Goal: Communication & Community: Ask a question

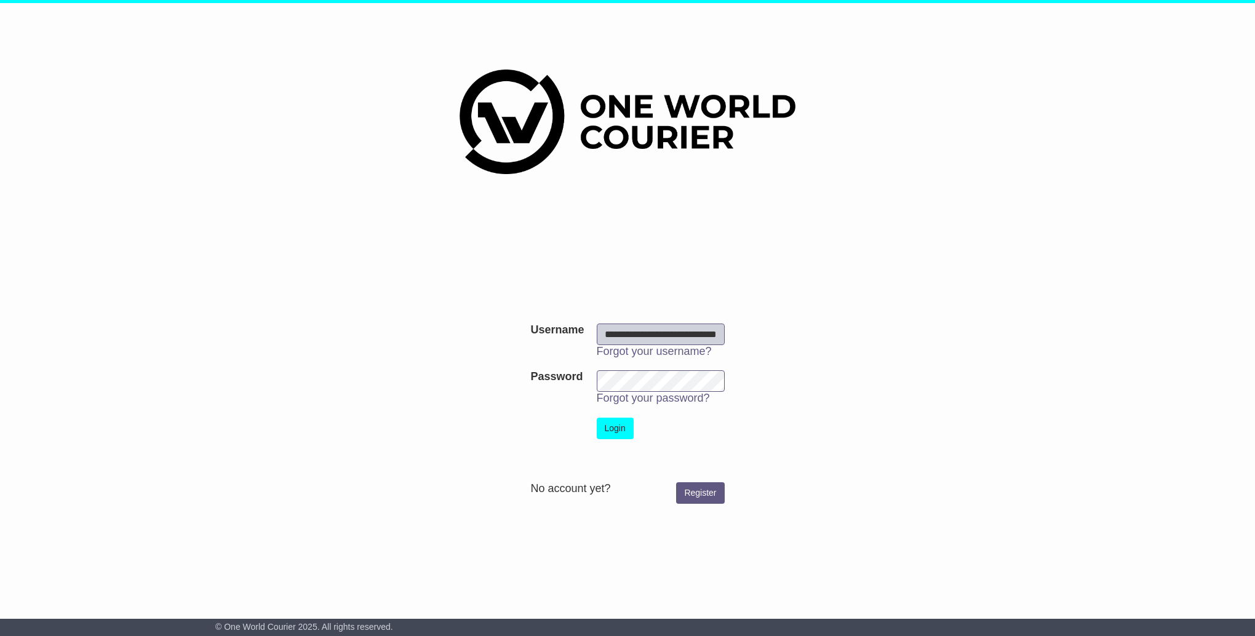
click at [625, 429] on button "Login" at bounding box center [615, 429] width 37 height 22
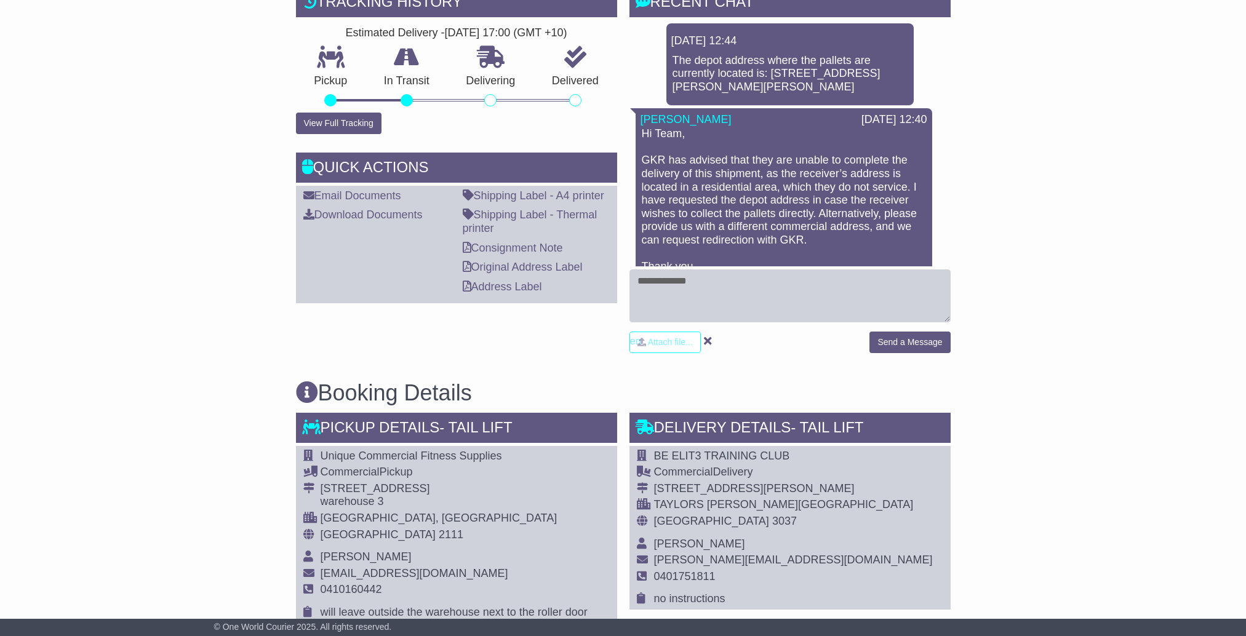
scroll to position [492, 0]
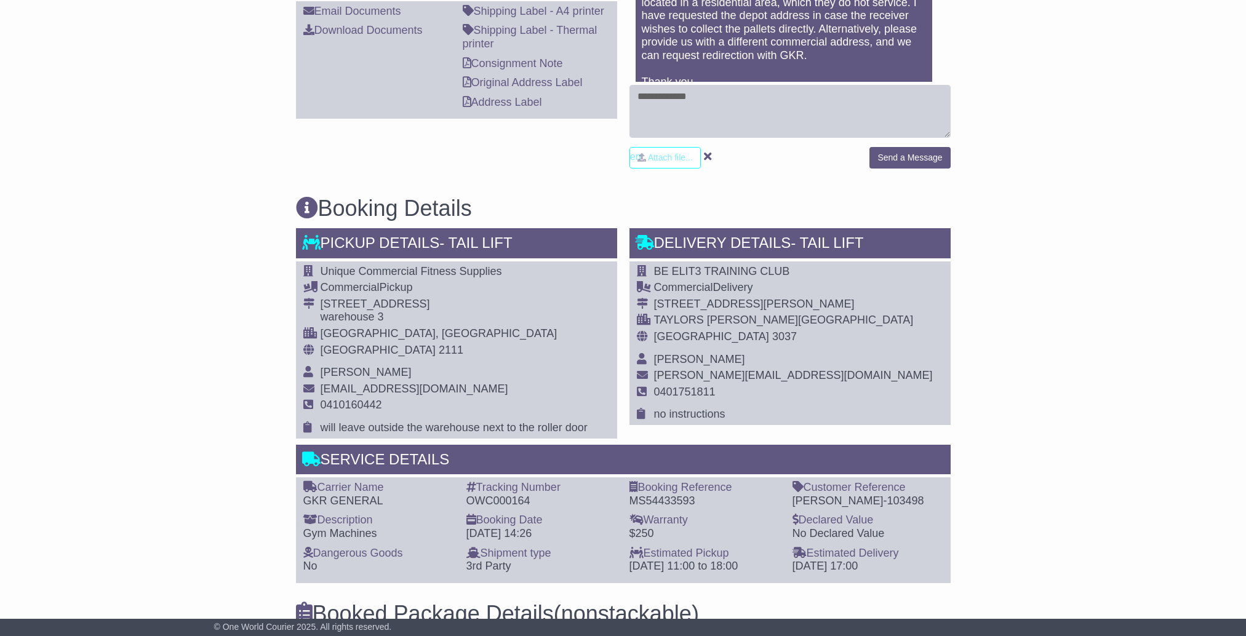
drag, startPoint x: 1161, startPoint y: 366, endPoint x: 1153, endPoint y: 366, distance: 7.4
click at [1153, 366] on div "Email Download Tracking Pricing Insurance" at bounding box center [623, 439] width 1246 height 1439
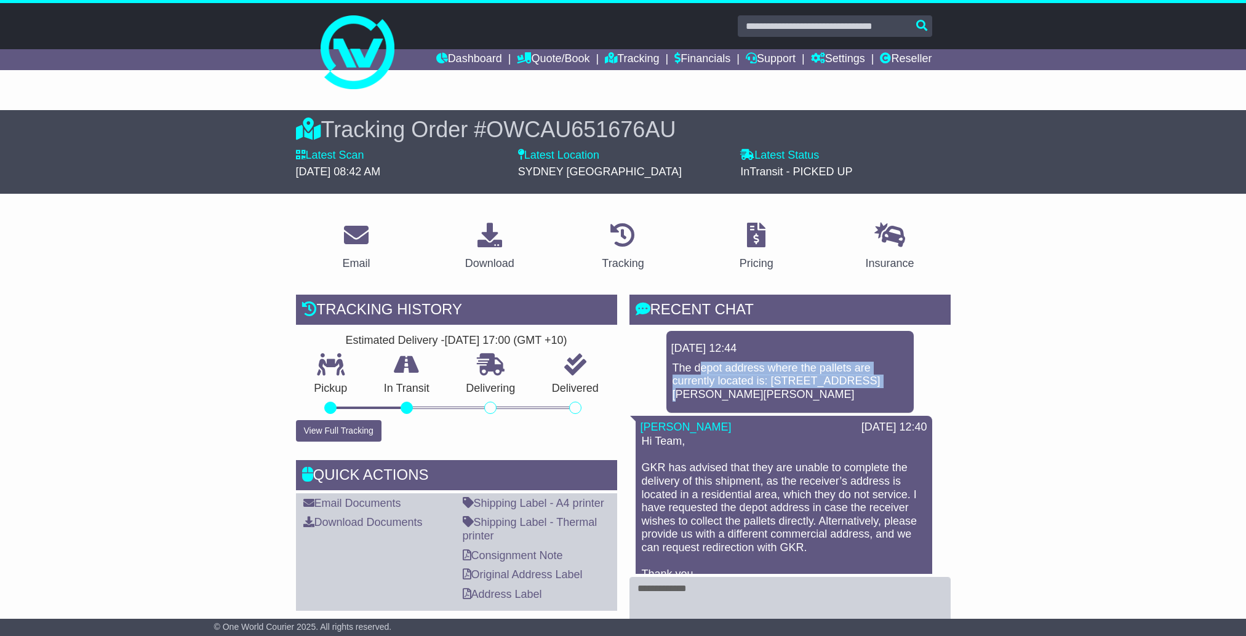
drag, startPoint x: 709, startPoint y: 370, endPoint x: 863, endPoint y: 378, distance: 154.6
click at [863, 378] on p "The depot address where the pallets are currently located is: [STREET_ADDRESS][…" at bounding box center [789, 382] width 235 height 40
drag, startPoint x: 777, startPoint y: 393, endPoint x: 659, endPoint y: 371, distance: 119.5
click at [659, 371] on div "[DATE] 12:44 The depot address where the pallets are currently located is: [STR…" at bounding box center [789, 504] width 321 height 346
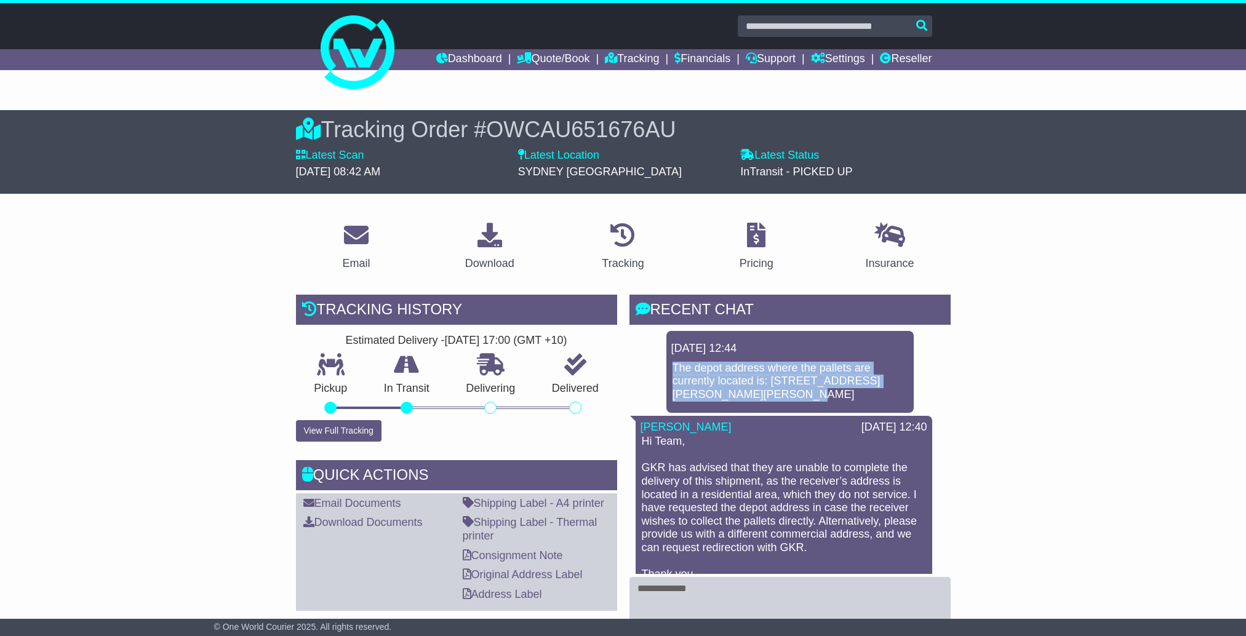
copy p "The depot address where the pallets are currently located is: [STREET_ADDRESS][…"
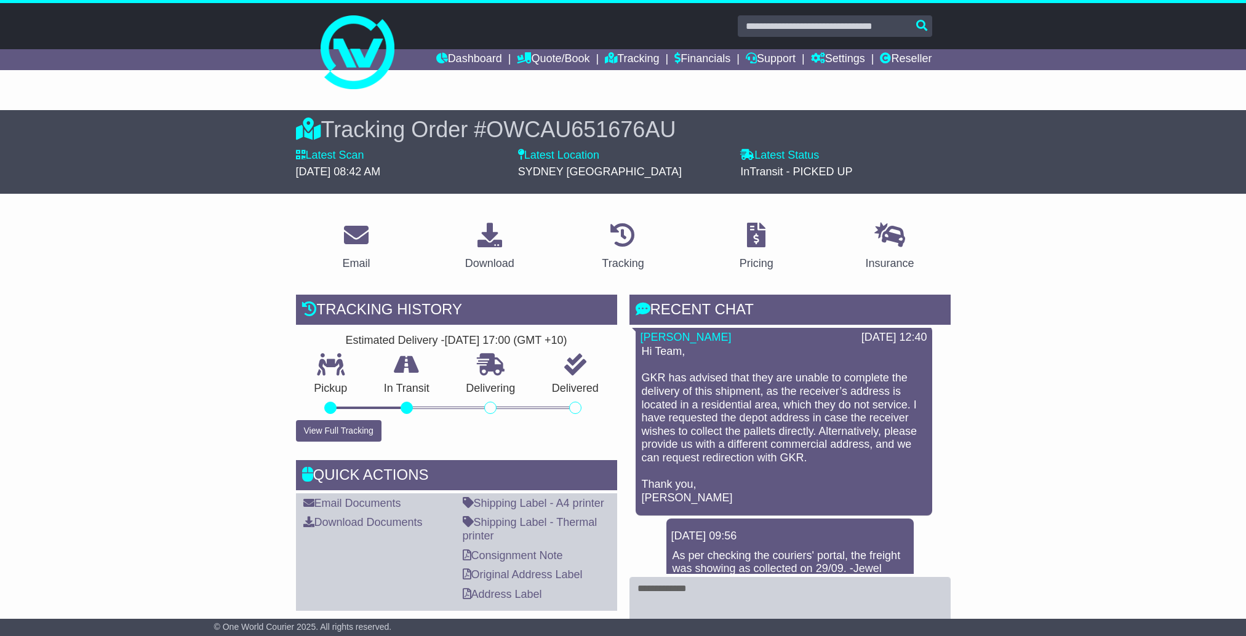
scroll to position [106, 0]
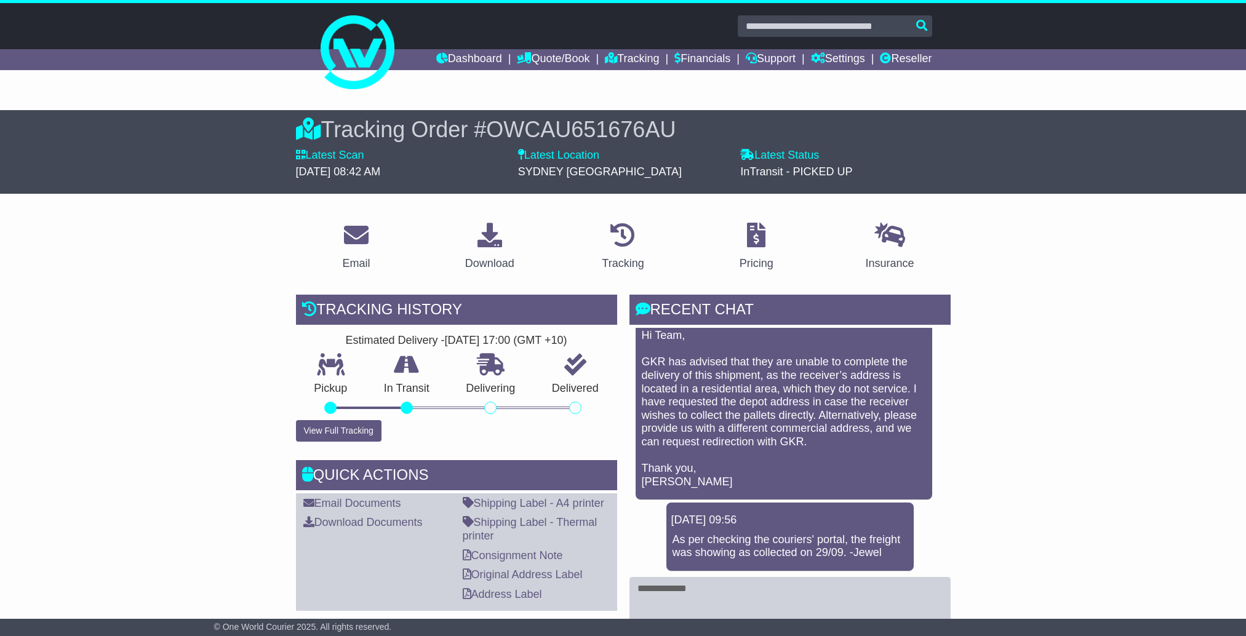
drag, startPoint x: 1135, startPoint y: 479, endPoint x: 1121, endPoint y: 480, distance: 13.7
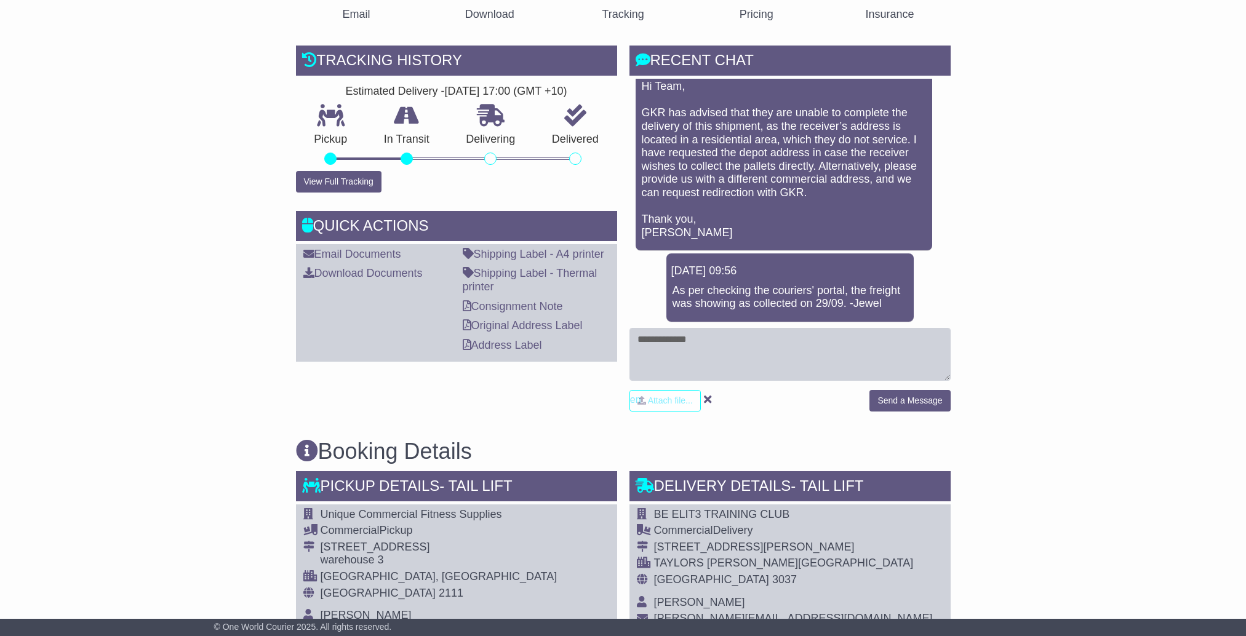
scroll to position [431, 0]
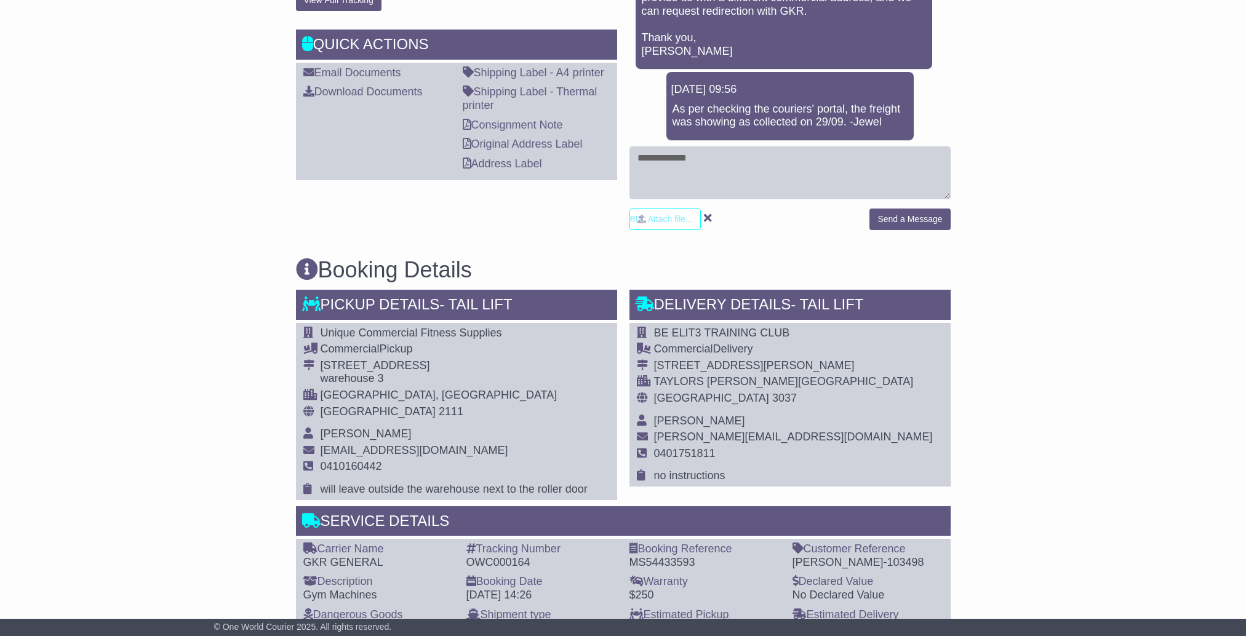
drag, startPoint x: 1031, startPoint y: 210, endPoint x: 902, endPoint y: 266, distance: 140.8
click at [1004, 224] on div "Email Download Tracking Pricing Insurance" at bounding box center [623, 501] width 1246 height 1439
click at [992, 386] on div "Email Download Tracking Pricing Insurance" at bounding box center [623, 501] width 1246 height 1439
click at [1130, 341] on div "Email Download Tracking Pricing Insurance" at bounding box center [623, 501] width 1246 height 1439
click at [811, 181] on textarea at bounding box center [789, 172] width 321 height 53
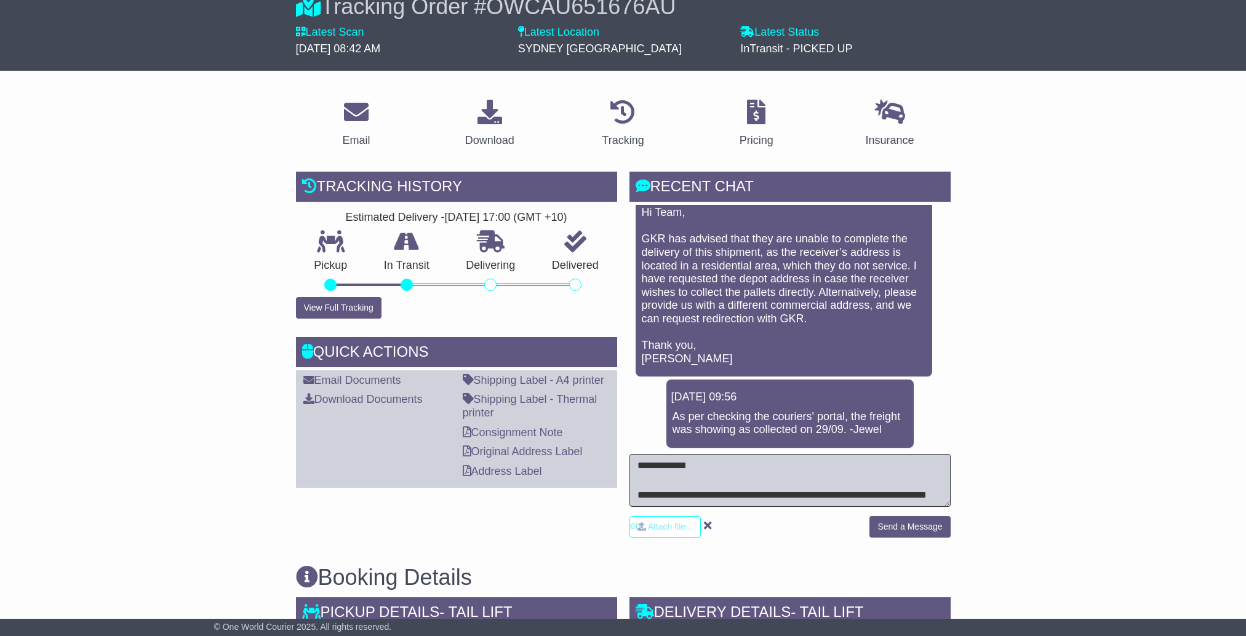
scroll to position [10, 0]
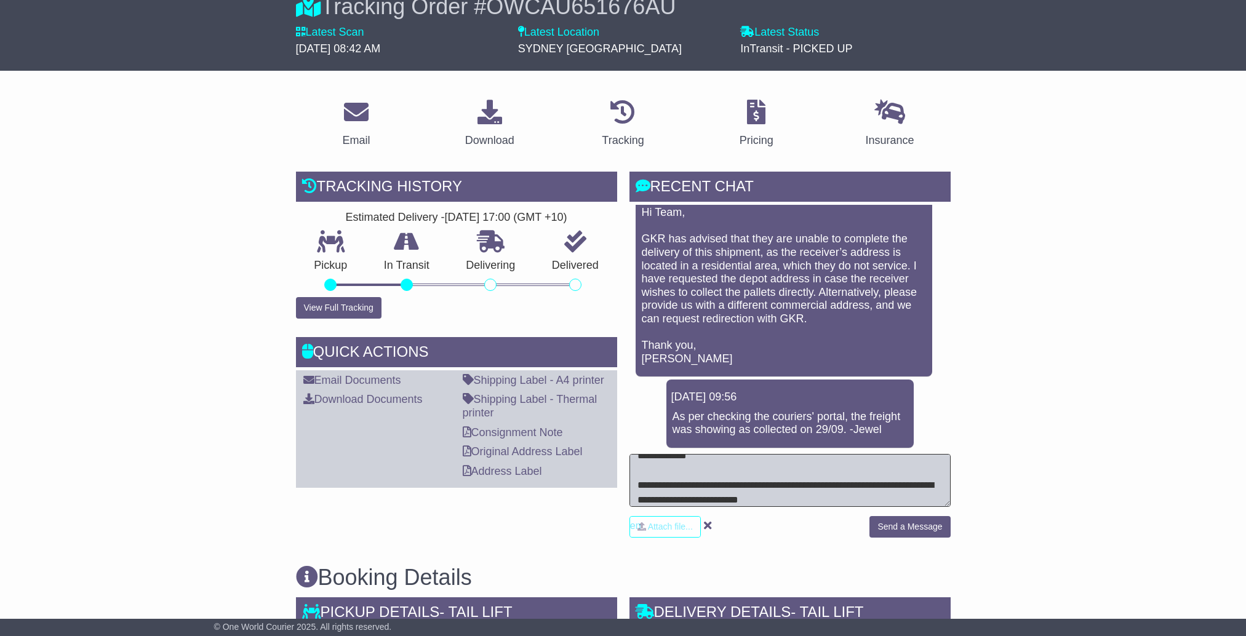
type textarea "**********"
click at [929, 531] on button "Send a Message" at bounding box center [909, 527] width 81 height 22
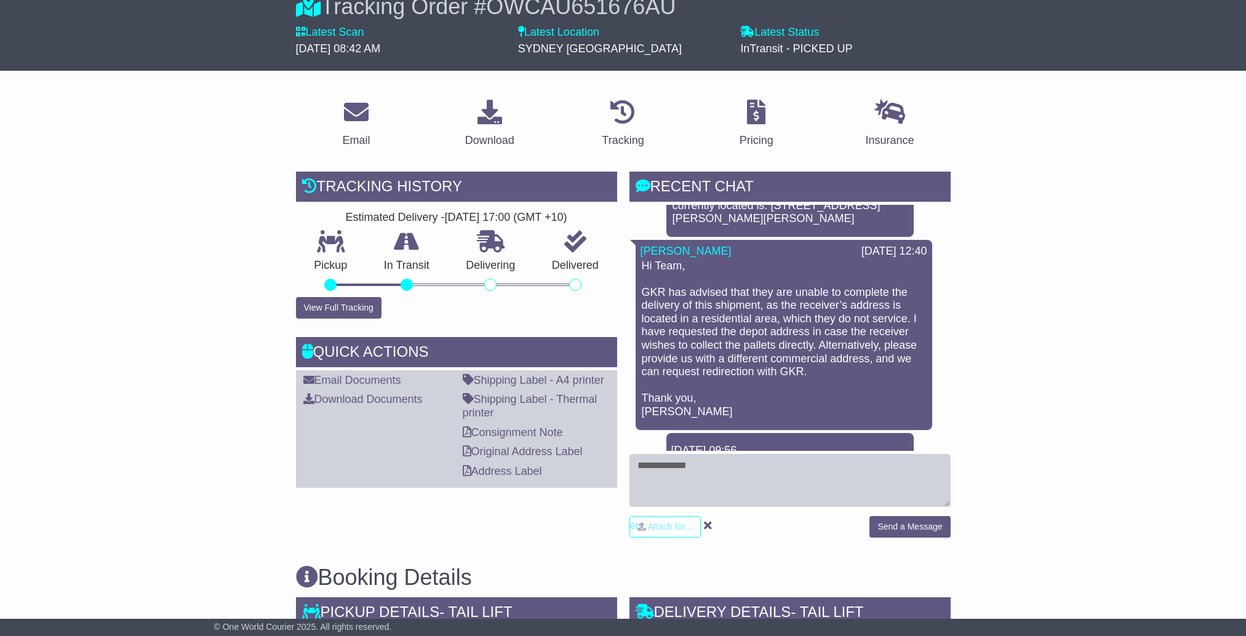
scroll to position [105, 0]
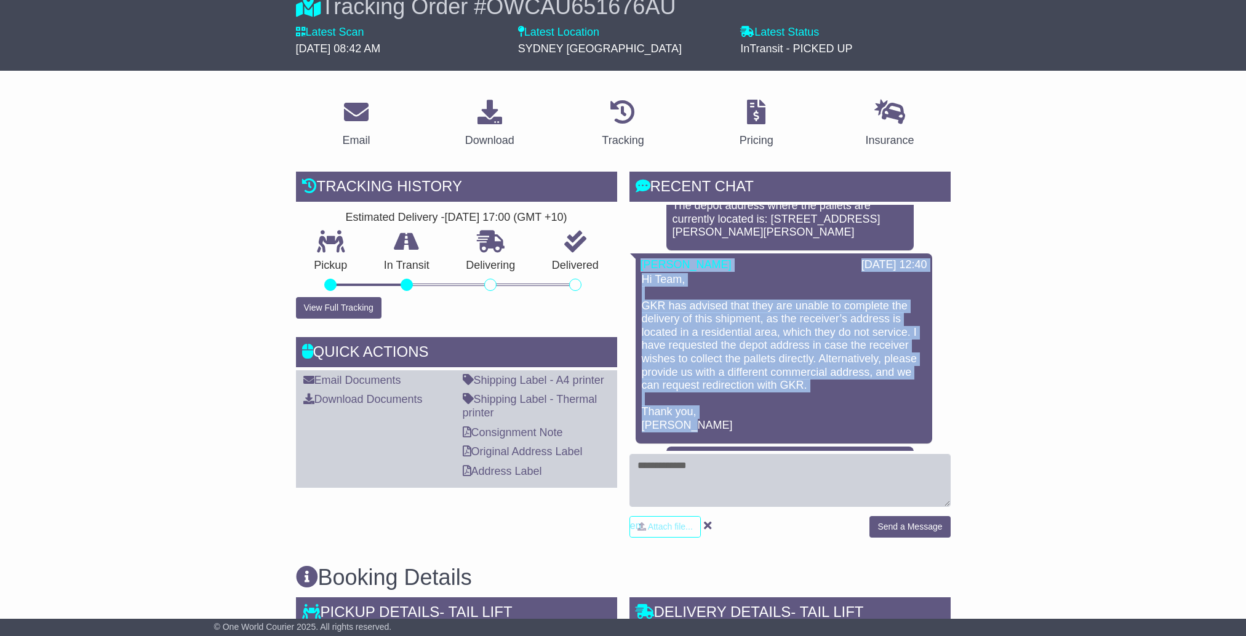
drag, startPoint x: 712, startPoint y: 415, endPoint x: 635, endPoint y: 244, distance: 187.2
click at [635, 253] on div "[PERSON_NAME] [DATE] 12:40 Hi Team, GKR has advised that they are unable to com…" at bounding box center [783, 348] width 296 height 190
copy div "[PERSON_NAME] [DATE] 12:40 Hi Team, GKR has advised that they are unable to com…"
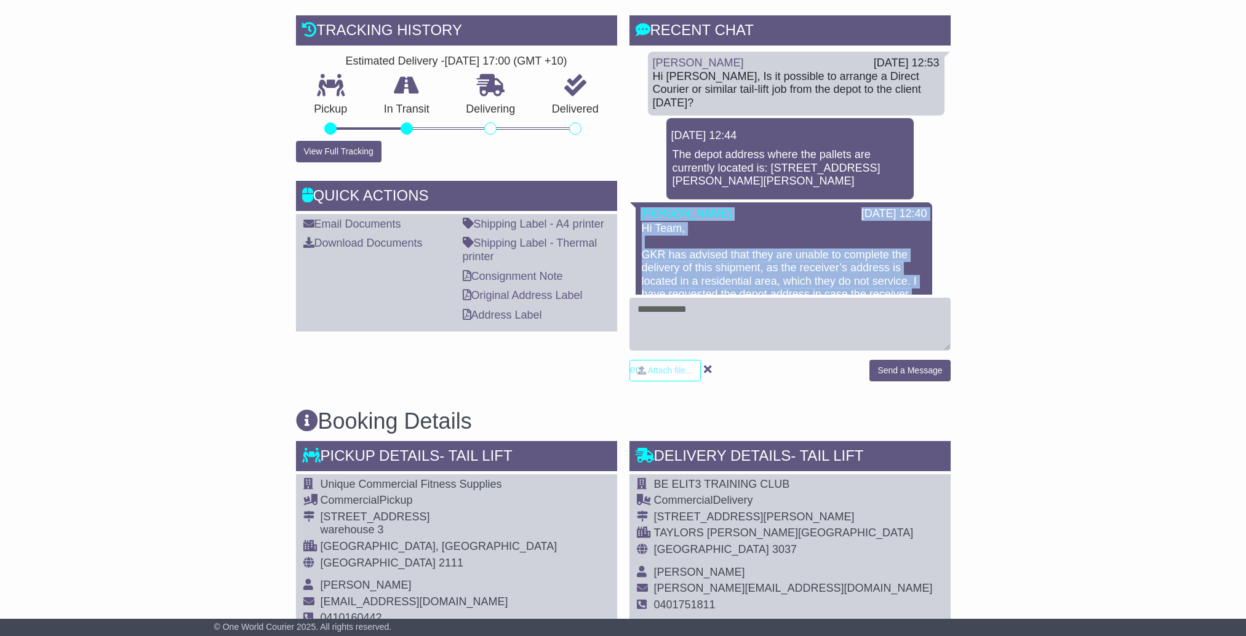
scroll to position [308, 0]
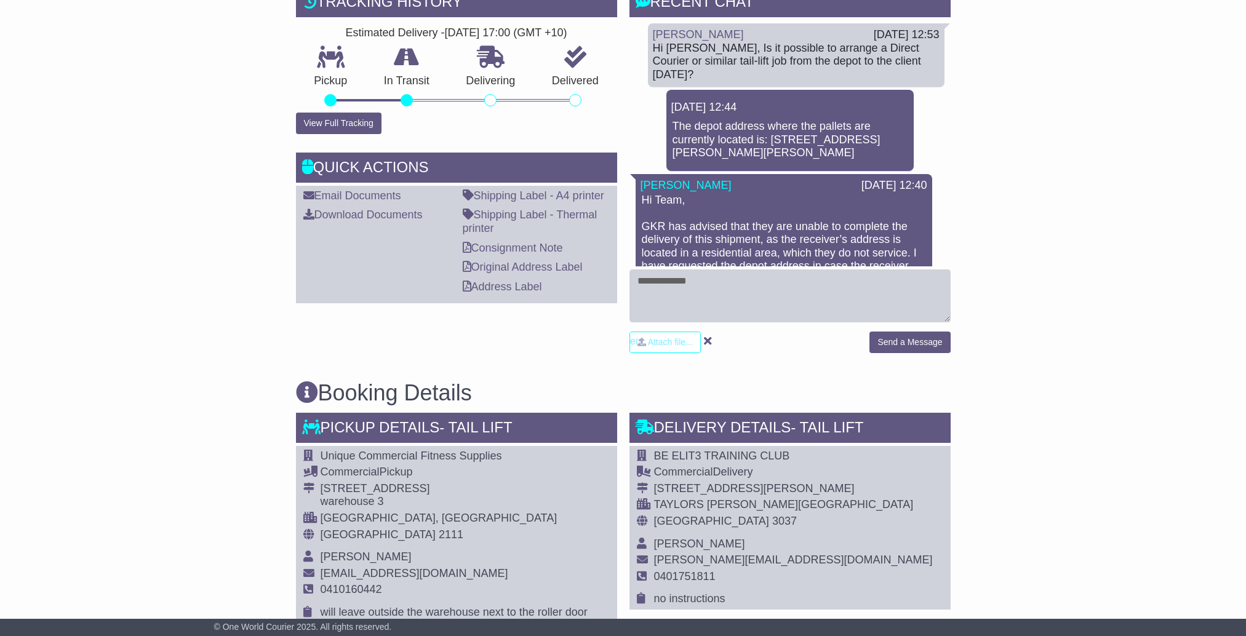
drag, startPoint x: 1011, startPoint y: 447, endPoint x: 942, endPoint y: 448, distance: 69.5
click at [1010, 448] on div "Email Download Tracking Pricing Insurance" at bounding box center [623, 624] width 1246 height 1439
click at [803, 454] on div "BE ELIT3 TRAINING CLUB Commercial Delivery [STREET_ADDRESS][PERSON_NAME] [GEOGR…" at bounding box center [789, 528] width 321 height 164
drag, startPoint x: 787, startPoint y: 455, endPoint x: 660, endPoint y: 459, distance: 126.8
click at [660, 459] on div "BE ELIT3 TRAINING CLUB Commercial Delivery [STREET_ADDRESS][PERSON_NAME] [GEOGR…" at bounding box center [789, 528] width 321 height 164
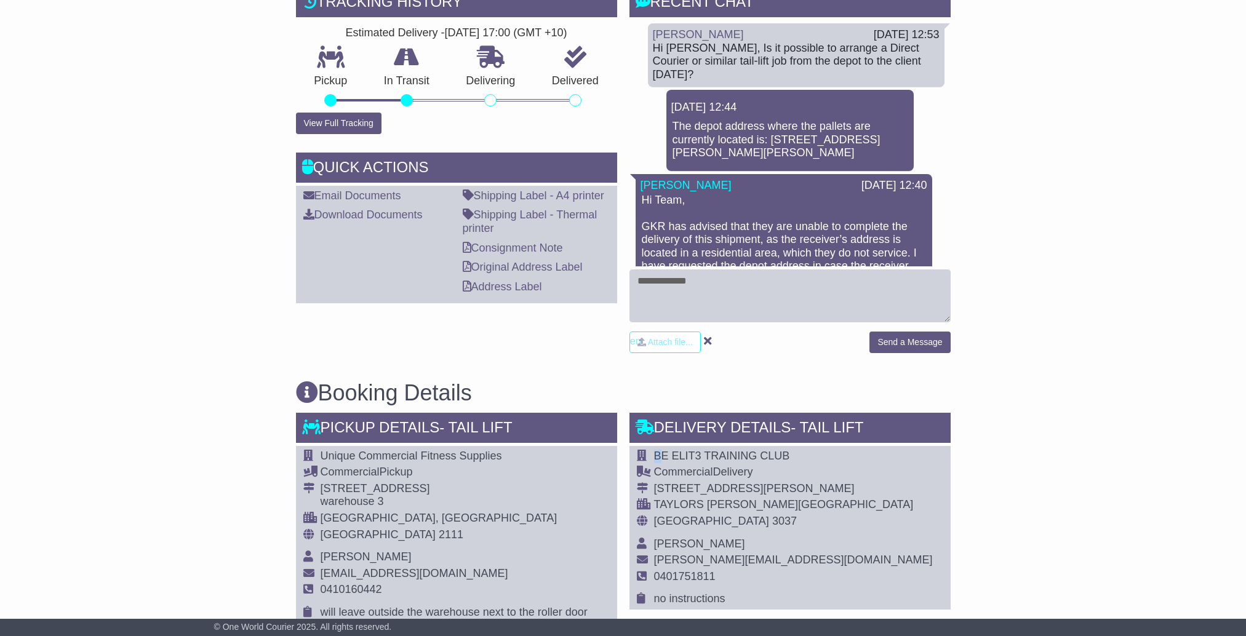
click at [778, 468] on div "BE ELIT3 TRAINING CLUB Commercial Delivery [STREET_ADDRESS][PERSON_NAME] [GEOGR…" at bounding box center [789, 528] width 321 height 164
click at [693, 458] on span "BE ELIT3 TRAINING CLUB" at bounding box center [722, 456] width 136 height 12
click at [651, 453] on td at bounding box center [645, 458] width 17 height 17
drag, startPoint x: 654, startPoint y: 453, endPoint x: 757, endPoint y: 471, distance: 104.3
click at [757, 471] on tbody "BE ELIT3 TRAINING CLUB Commercial Delivery [STREET_ADDRESS][PERSON_NAME] [GEOGR…" at bounding box center [785, 528] width 296 height 156
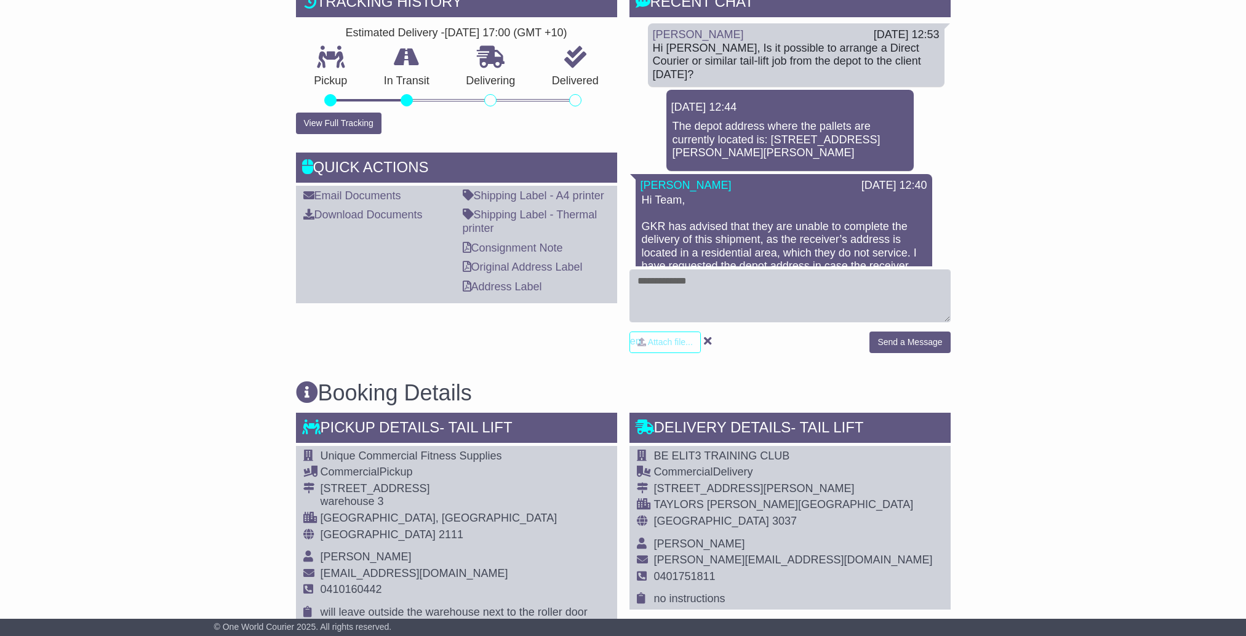
drag, startPoint x: 793, startPoint y: 484, endPoint x: 749, endPoint y: 558, distance: 86.1
click at [790, 486] on div "BE ELIT3 TRAINING CLUB Commercial Delivery [STREET_ADDRESS][PERSON_NAME] [GEOGR…" at bounding box center [789, 528] width 321 height 164
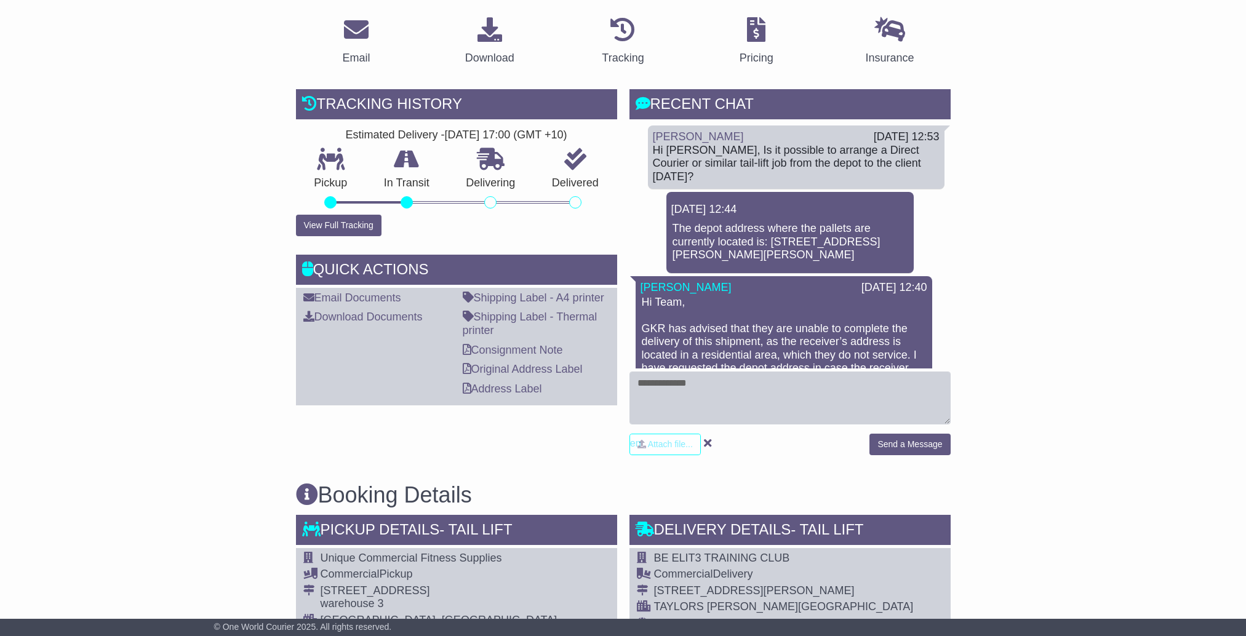
scroll to position [0, 0]
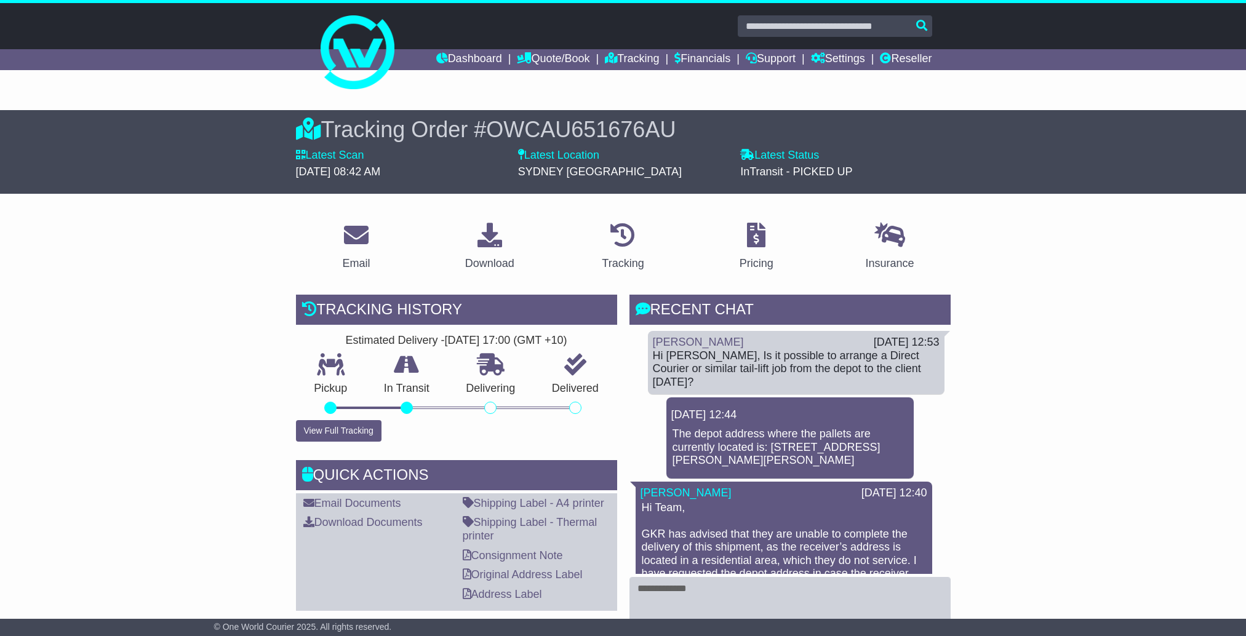
drag, startPoint x: 62, startPoint y: 511, endPoint x: 128, endPoint y: 488, distance: 70.0
